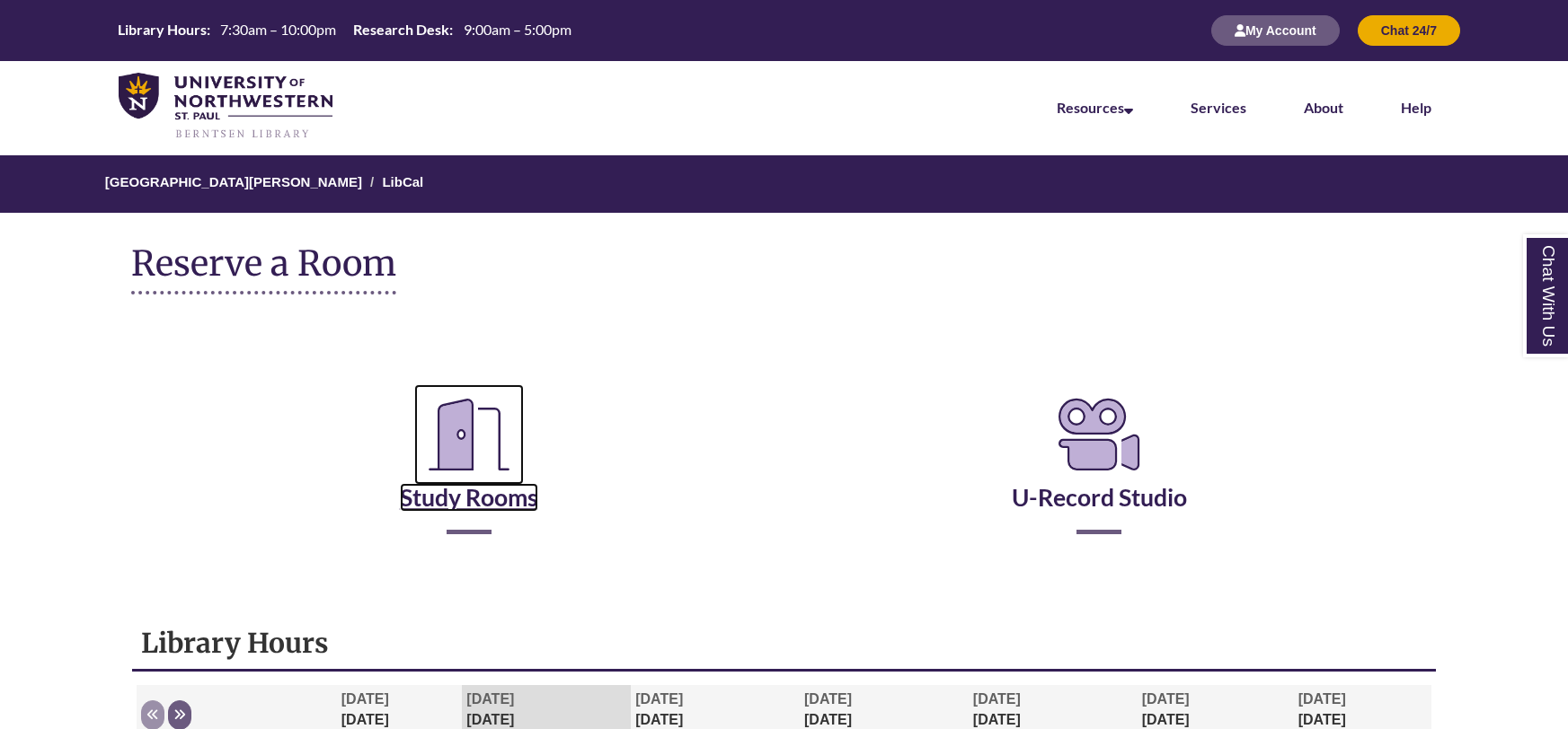
click at [503, 511] on link "Study Rooms" at bounding box center [469, 475] width 139 height 74
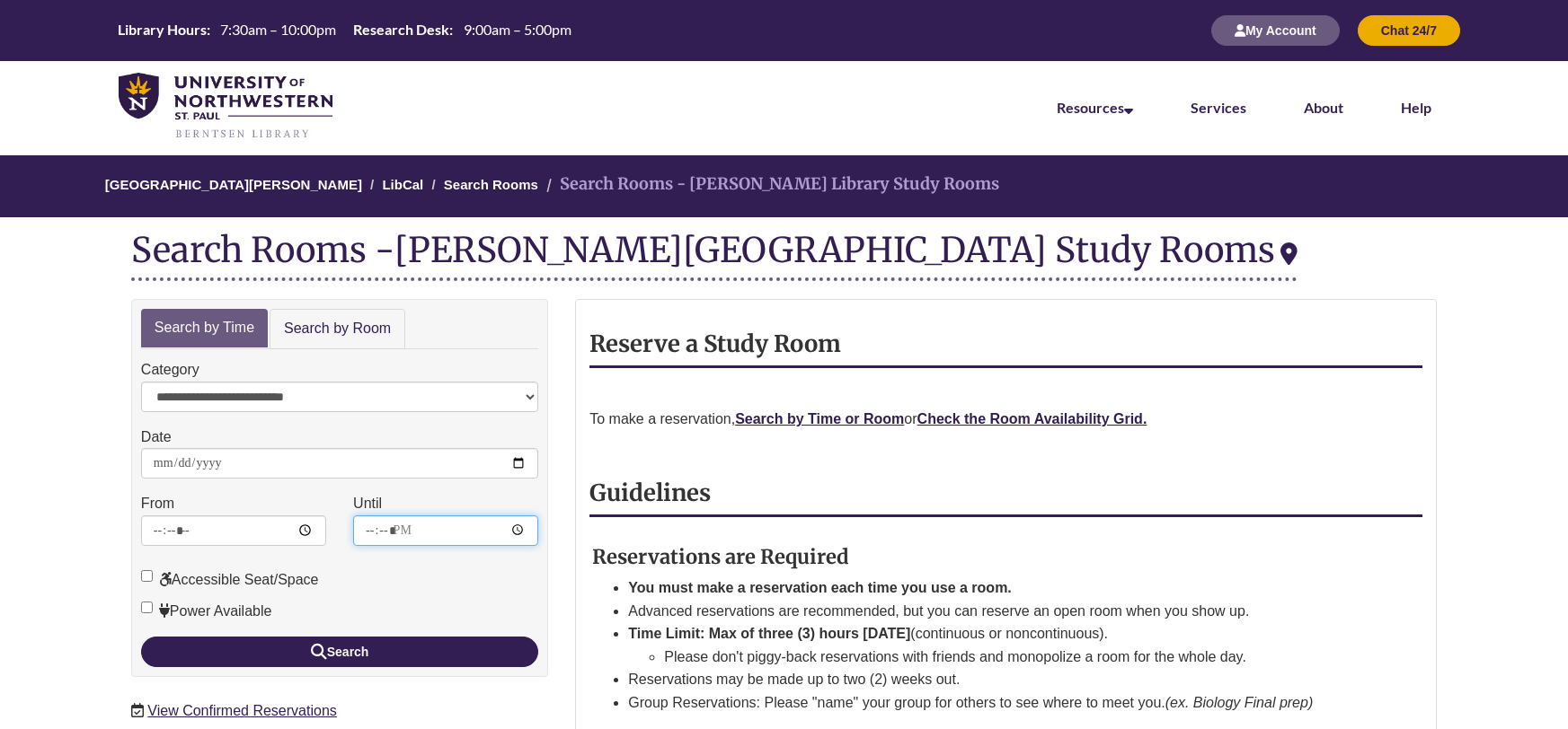
click at [418, 535] on input "*****" at bounding box center [445, 531] width 185 height 30
type input "*****"
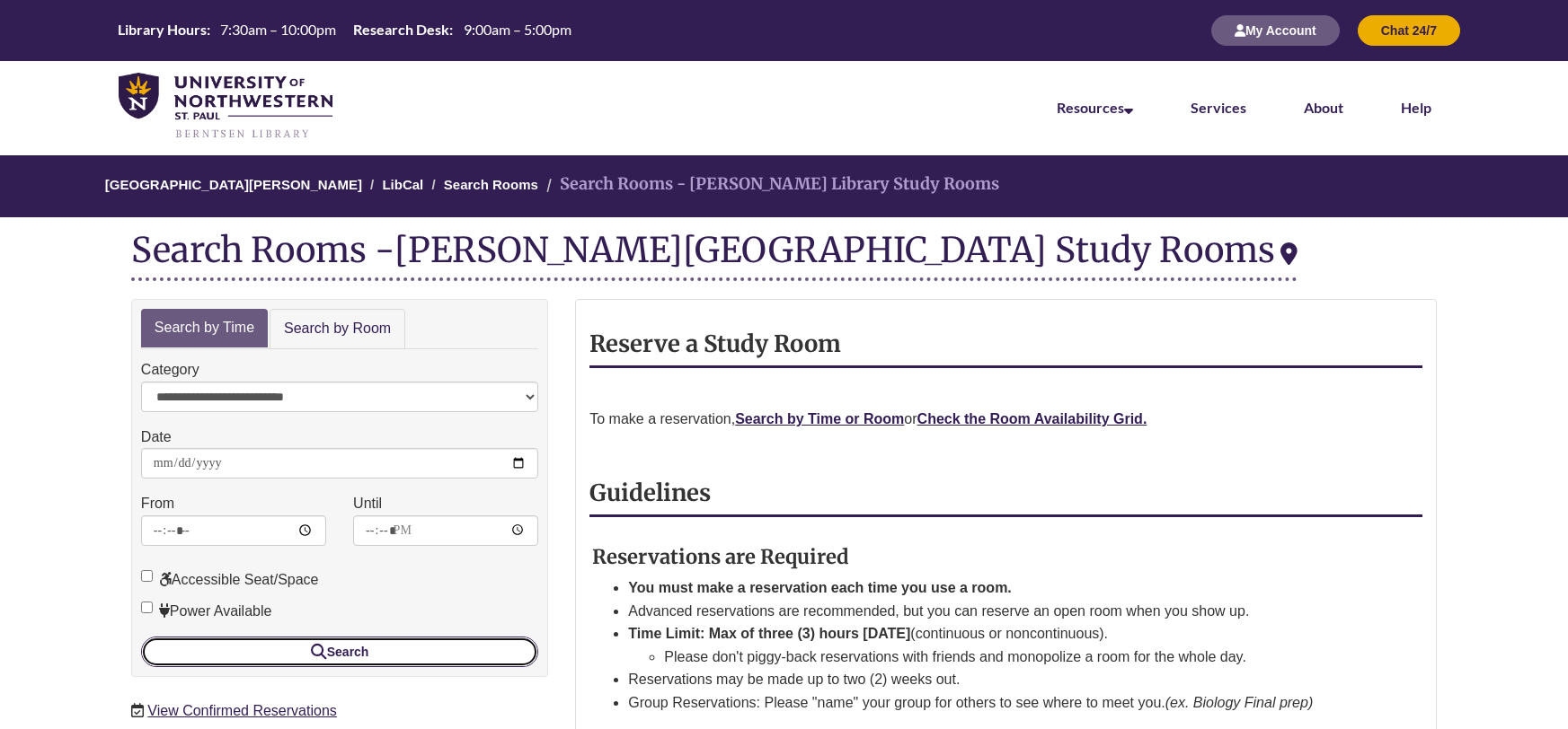
click at [338, 647] on button "Search" at bounding box center [340, 652] width 397 height 30
